Goal: Task Accomplishment & Management: Complete application form

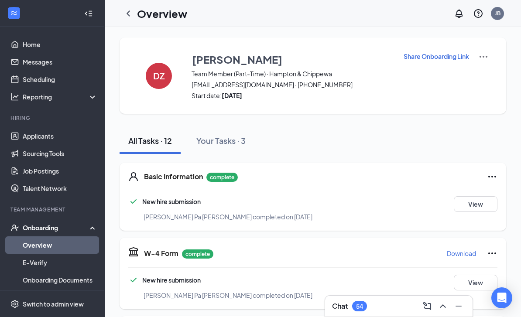
click at [128, 12] on icon "ChevronLeft" at bounding box center [128, 13] width 3 height 6
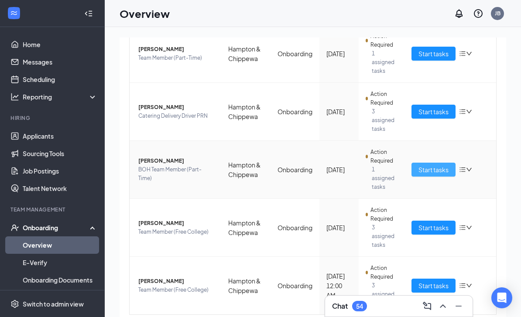
scroll to position [248, 0]
click at [439, 168] on span "Start tasks" at bounding box center [433, 170] width 30 height 10
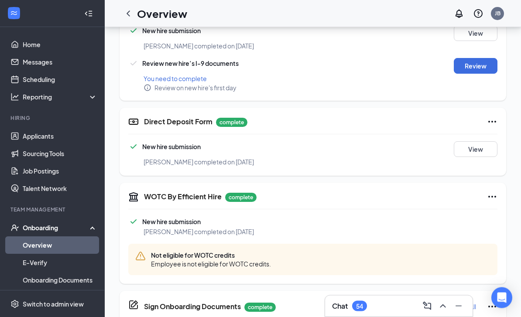
scroll to position [368, 0]
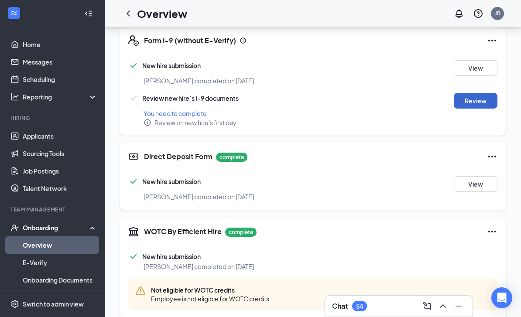
click at [477, 98] on button "Review" at bounding box center [476, 101] width 44 height 16
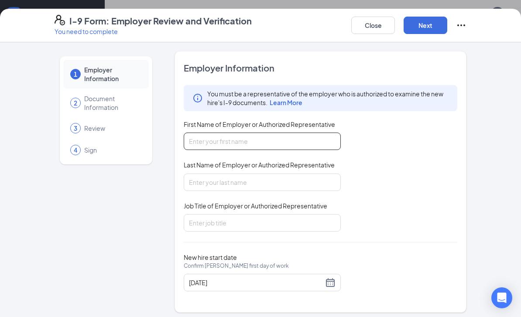
click at [236, 136] on input "First Name of Employer or Authorized Representative" at bounding box center [262, 141] width 157 height 17
type input "[PERSON_NAME]"
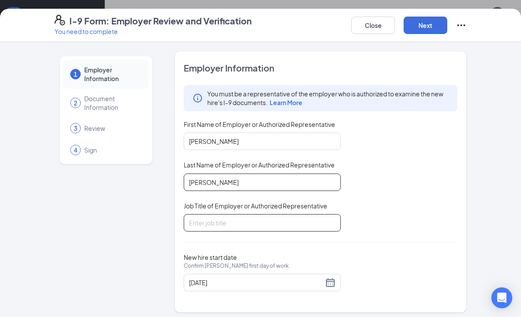
type input "[PERSON_NAME]"
click at [234, 226] on input "Job Title of Employer or Authorized Representative" at bounding box center [262, 222] width 157 height 17
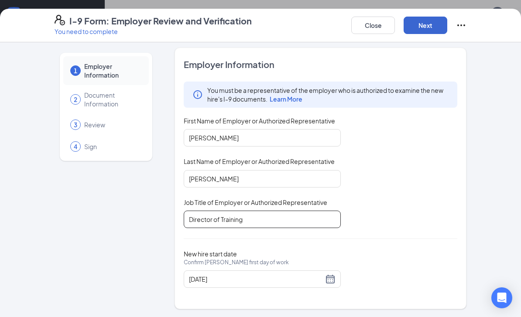
scroll to position [3, 0]
type input "Director of Training"
click at [419, 29] on button "Next" at bounding box center [426, 25] width 44 height 17
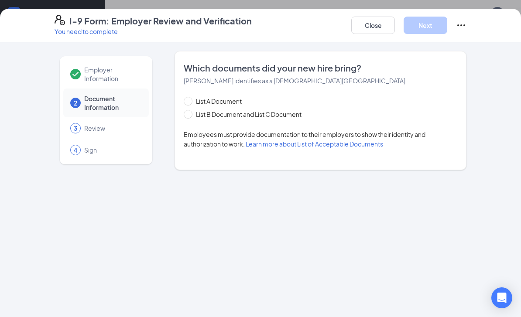
scroll to position [0, 0]
click at [196, 115] on span "List B Document and List C Document" at bounding box center [248, 115] width 113 height 10
click at [190, 115] on input "List B Document and List C Document" at bounding box center [187, 113] width 6 height 6
radio input "true"
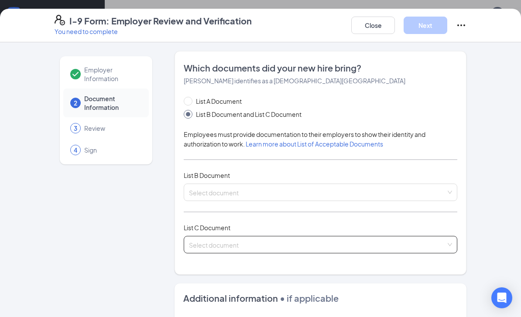
click at [239, 242] on input "search" at bounding box center [317, 242] width 257 height 13
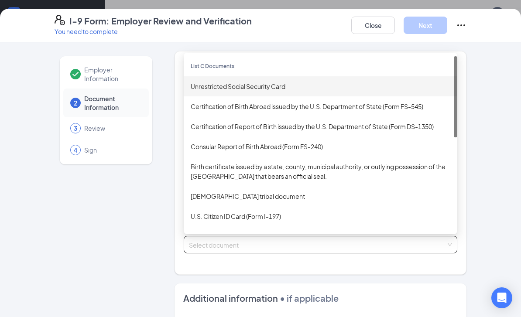
click at [237, 86] on div "Unrestricted Social Security Card" at bounding box center [321, 87] width 260 height 10
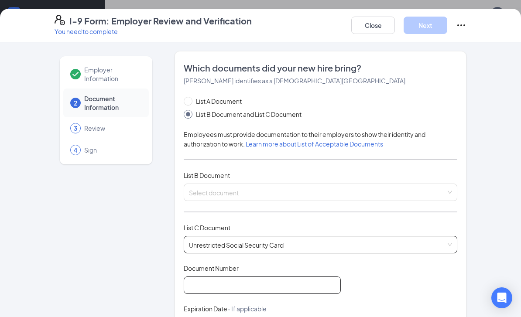
drag, startPoint x: 234, startPoint y: 281, endPoint x: 234, endPoint y: 421, distance: 140.5
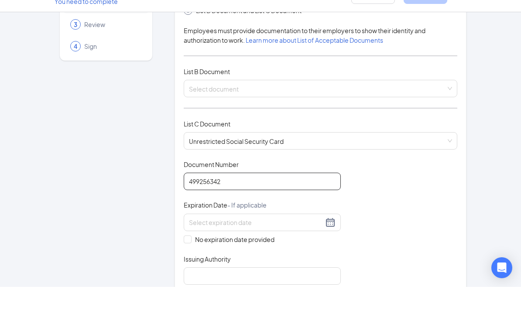
scroll to position [82, 0]
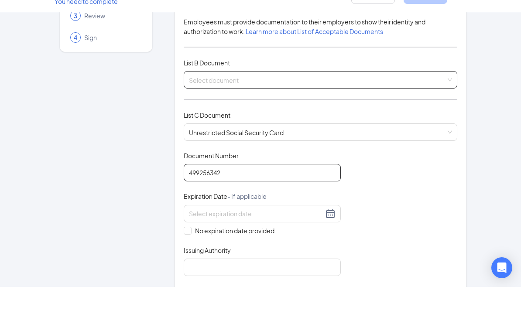
type input "499256342"
click at [237, 102] on input "search" at bounding box center [317, 108] width 257 height 13
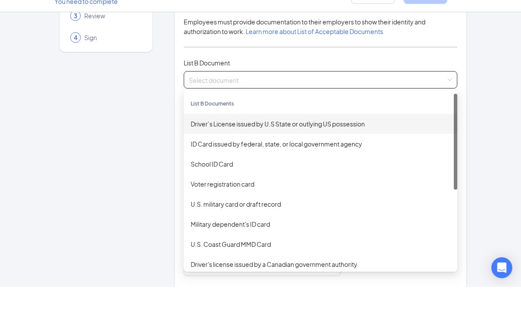
scroll to position [509, 0]
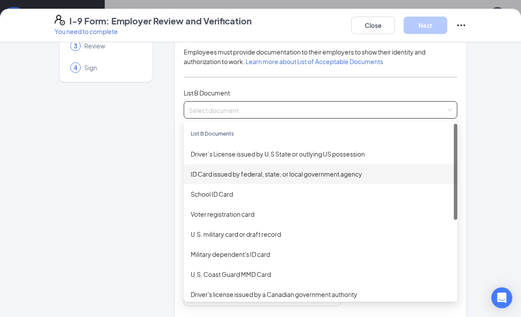
click at [235, 175] on div "ID Card issued by federal, state, or local government agency" at bounding box center [321, 174] width 260 height 10
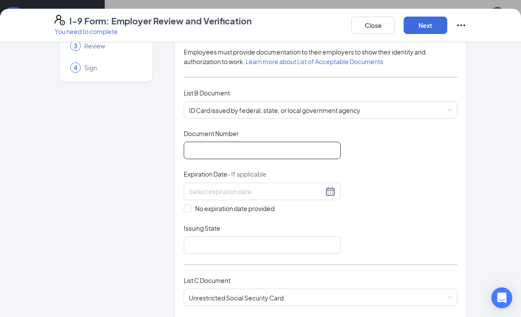
click at [233, 149] on input "Document Number" at bounding box center [262, 150] width 157 height 17
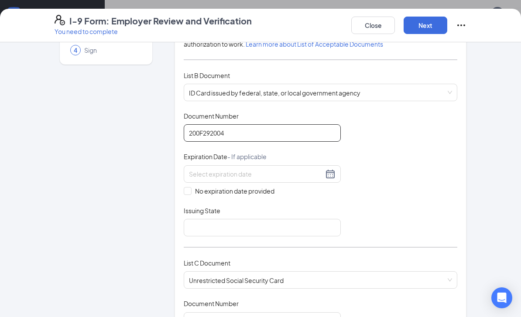
scroll to position [103, 0]
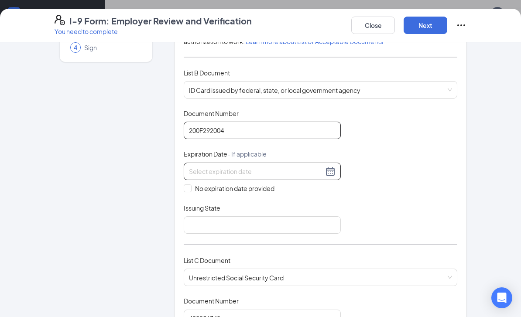
type input "200F292004"
click at [210, 173] on input at bounding box center [256, 172] width 134 height 10
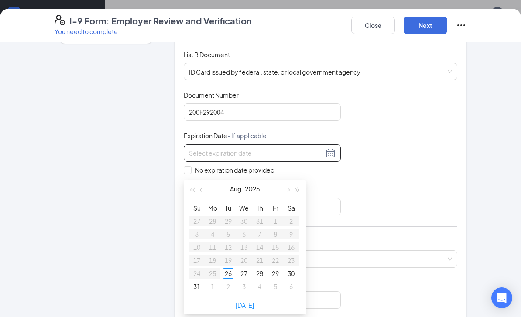
scroll to position [127, 0]
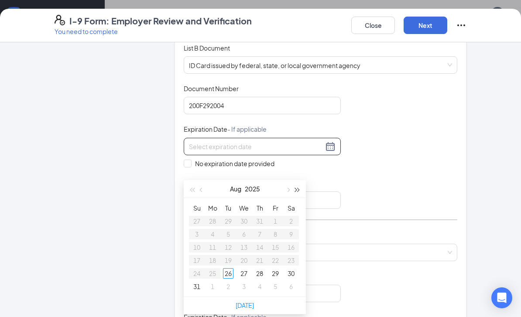
click at [298, 190] on span "button" at bounding box center [297, 190] width 4 height 4
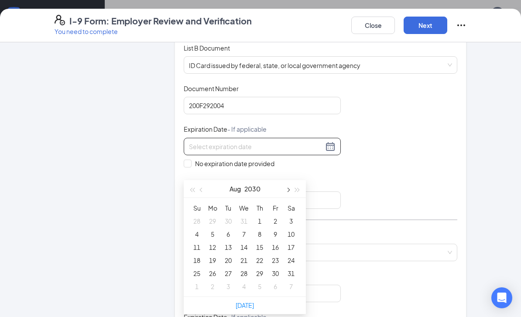
click at [288, 192] on button "button" at bounding box center [288, 188] width 10 height 17
type input "[DATE]"
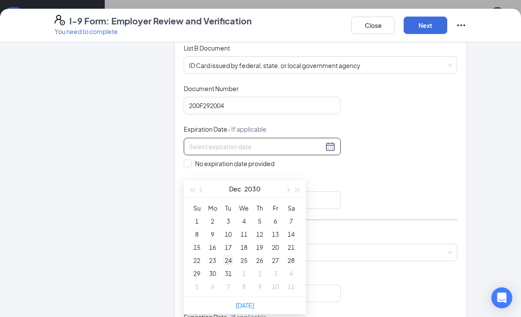
type input "[DATE]"
click at [244, 258] on div "25" at bounding box center [244, 260] width 10 height 10
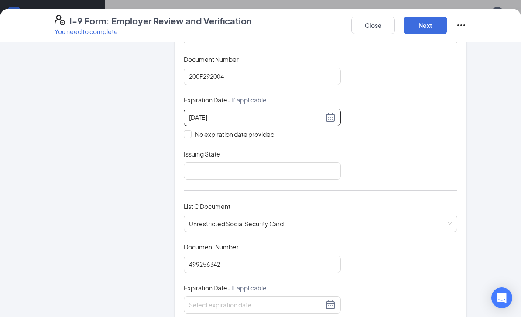
scroll to position [159, 0]
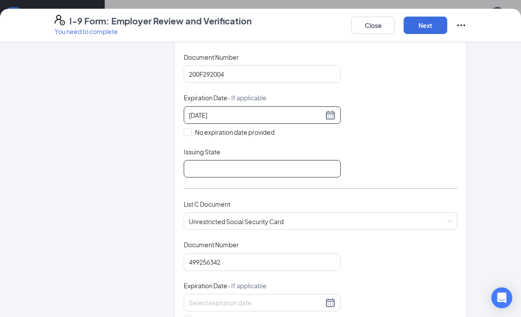
click at [271, 172] on input "Issuing State" at bounding box center [262, 168] width 157 height 17
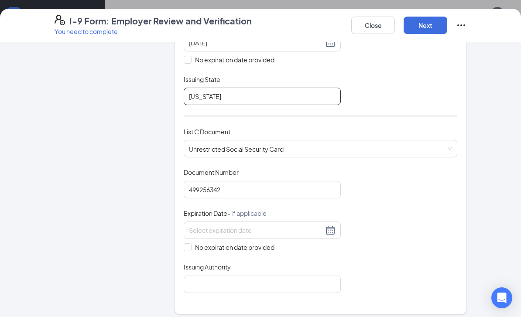
scroll to position [236, 0]
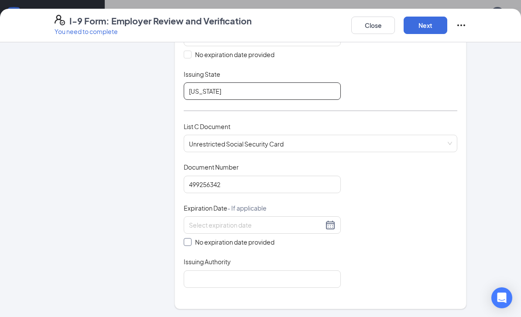
type input "[US_STATE]"
click at [187, 240] on input "No expiration date provided" at bounding box center [187, 241] width 6 height 6
checkbox input "true"
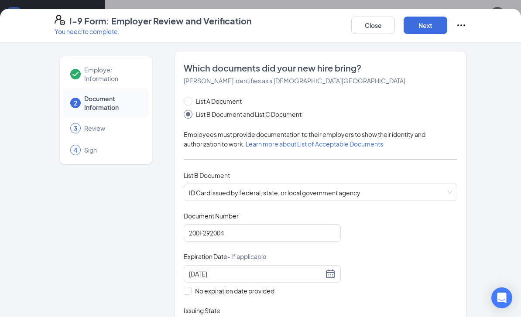
scroll to position [567, 0]
type input "Social Security Administration"
click at [427, 25] on button "Next" at bounding box center [426, 25] width 44 height 17
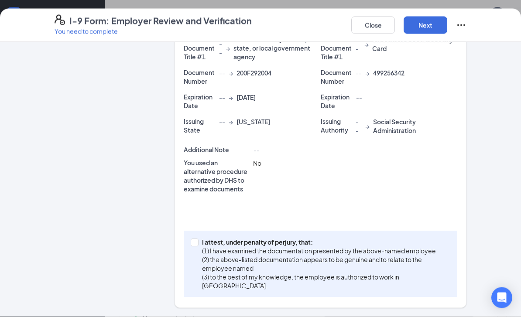
scroll to position [203, 0]
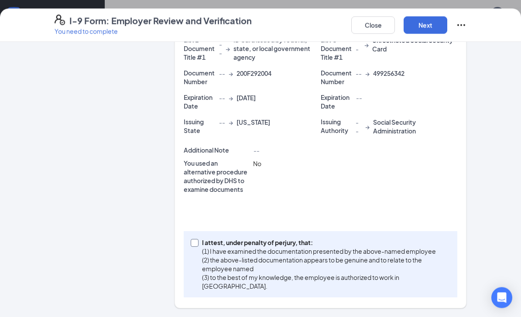
click at [192, 243] on input "I attest, under penalty of [PERSON_NAME], that: (1) I have examined the documen…" at bounding box center [194, 243] width 6 height 6
checkbox input "true"
click at [422, 24] on button "Next" at bounding box center [426, 25] width 44 height 17
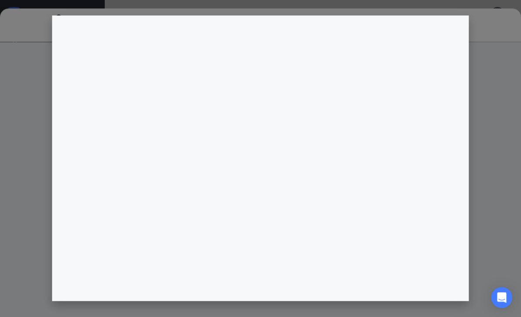
scroll to position [564, 0]
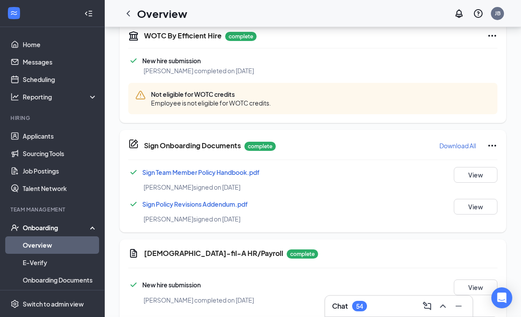
drag, startPoint x: 301, startPoint y: 201, endPoint x: 256, endPoint y: 127, distance: 86.4
click at [256, 127] on div "I-9 Form: Employer Review and Verification You need to complete Close Employer …" at bounding box center [260, 158] width 521 height 317
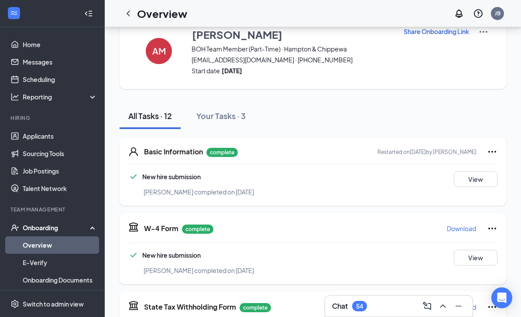
scroll to position [0, 0]
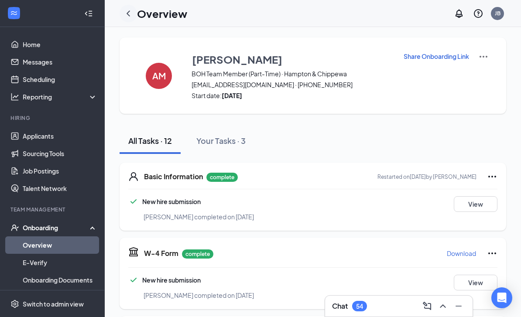
click at [129, 10] on icon "ChevronLeft" at bounding box center [128, 13] width 10 height 10
